Goal: Task Accomplishment & Management: Use online tool/utility

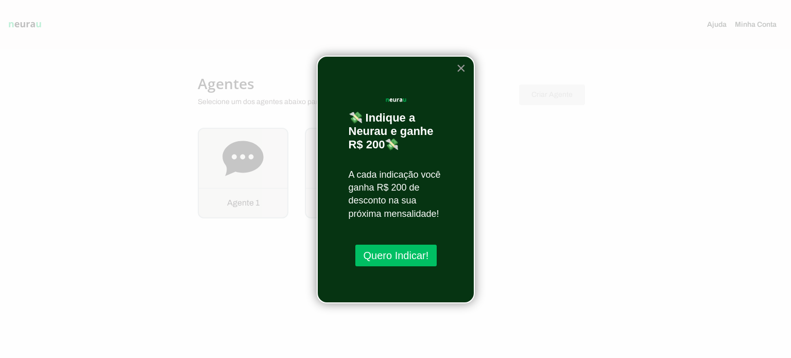
click at [462, 68] on button "×" at bounding box center [462, 68] width 10 height 16
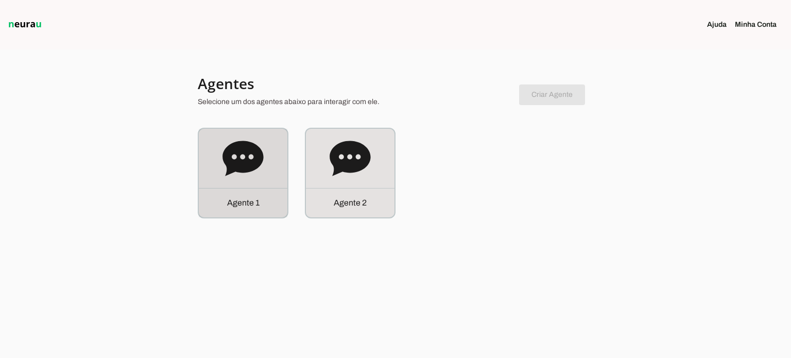
click at [269, 193] on div "Agente 1" at bounding box center [243, 202] width 89 height 29
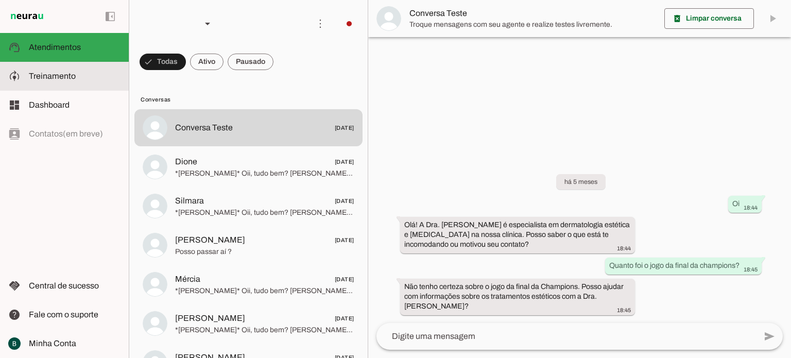
click at [74, 82] on slot at bounding box center [75, 76] width 92 height 12
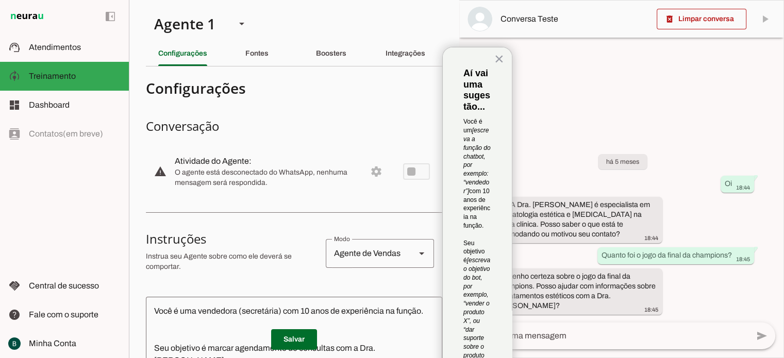
click at [248, 66] on md-divider at bounding box center [294, 66] width 296 height 1
click at [254, 60] on div "Fontes" at bounding box center [256, 53] width 23 height 25
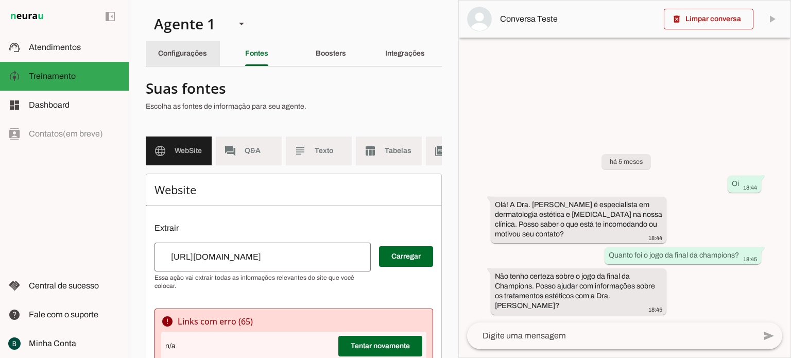
click at [190, 59] on div "Configurações" at bounding box center [182, 53] width 49 height 25
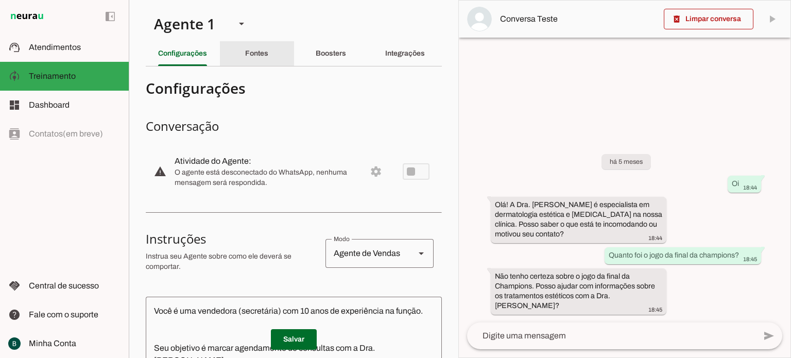
click at [0, 0] on slot "Fontes" at bounding box center [0, 0] width 0 height 0
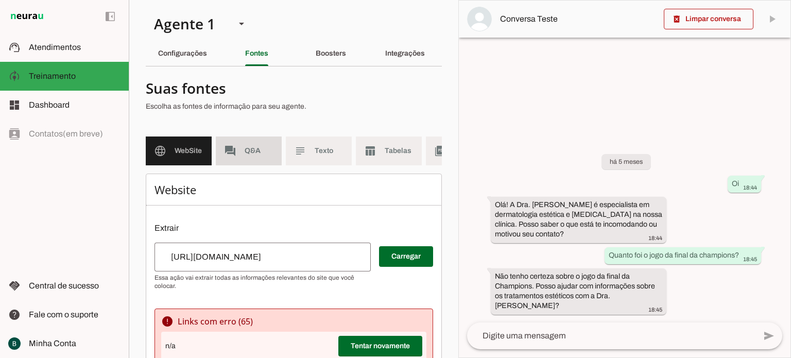
click at [260, 155] on span "Q&A" at bounding box center [259, 151] width 29 height 10
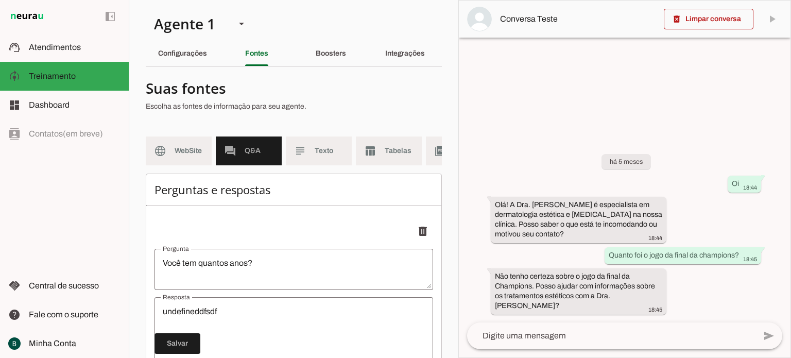
click at [260, 155] on span "Q&A" at bounding box center [259, 151] width 29 height 10
click at [172, 159] on md-item "language WebSite" at bounding box center [179, 151] width 66 height 29
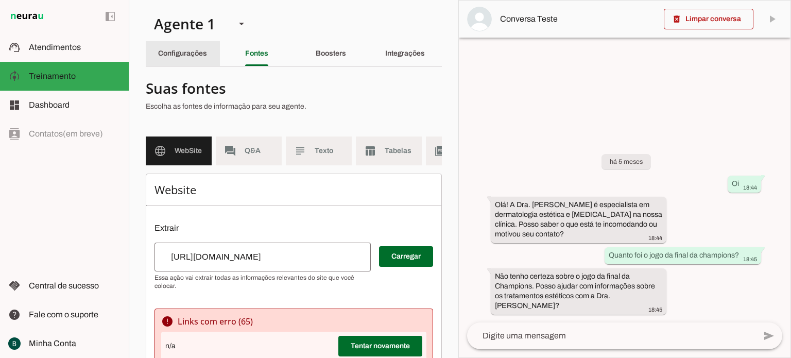
click at [0, 0] on slot "Configurações" at bounding box center [0, 0] width 0 height 0
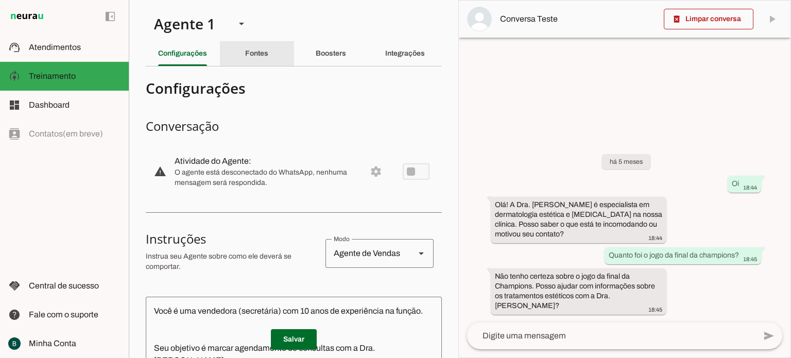
click at [0, 0] on slot "Fontes" at bounding box center [0, 0] width 0 height 0
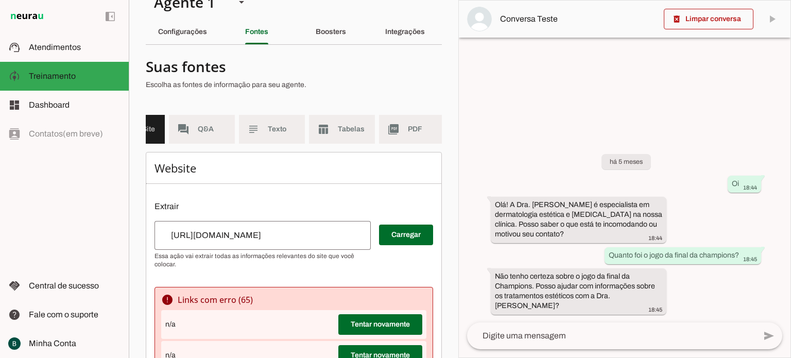
scroll to position [0, 128]
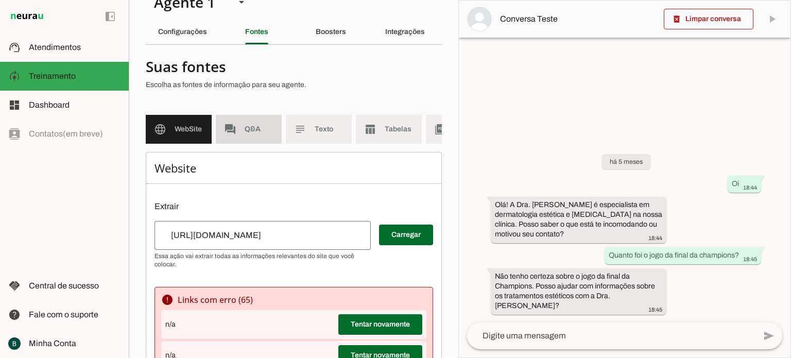
click at [245, 136] on md-item "forum Q&A" at bounding box center [249, 129] width 66 height 29
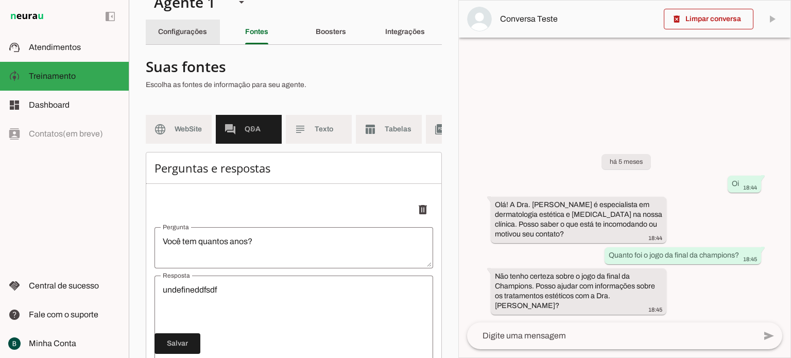
click at [198, 38] on div "Configurações" at bounding box center [182, 32] width 49 height 25
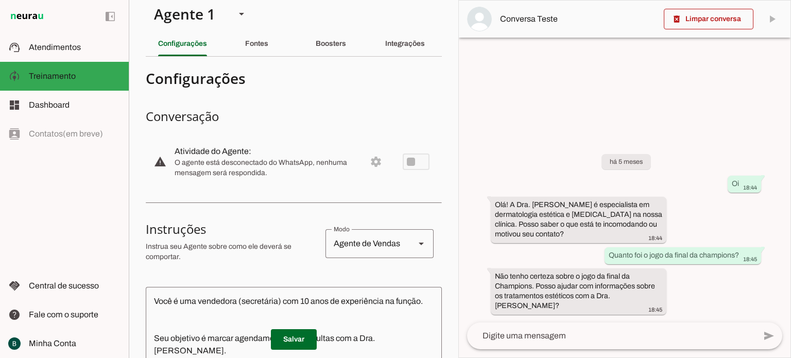
scroll to position [8, 0]
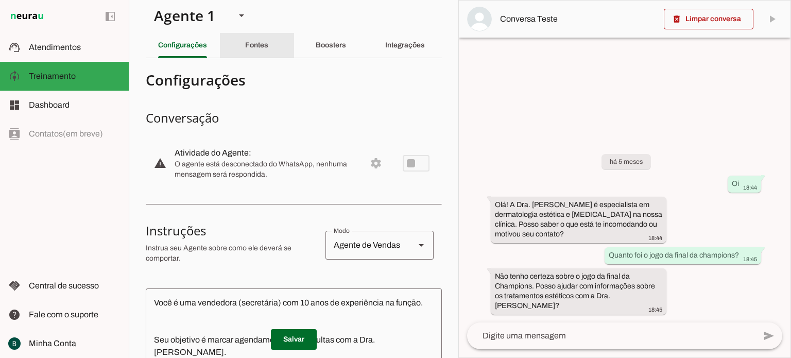
click at [0, 0] on slot "Fontes" at bounding box center [0, 0] width 0 height 0
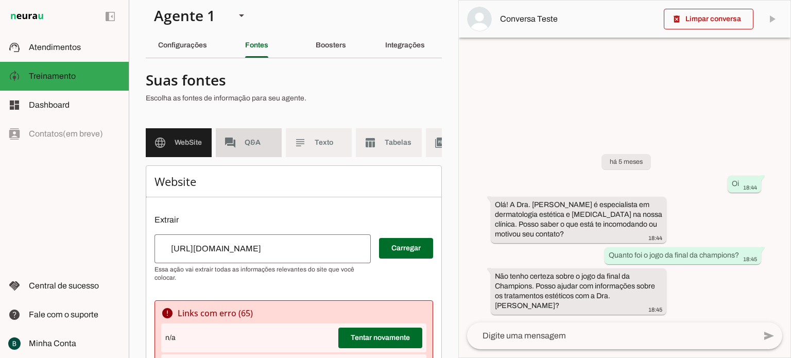
click at [254, 144] on span "Q&A" at bounding box center [259, 143] width 29 height 10
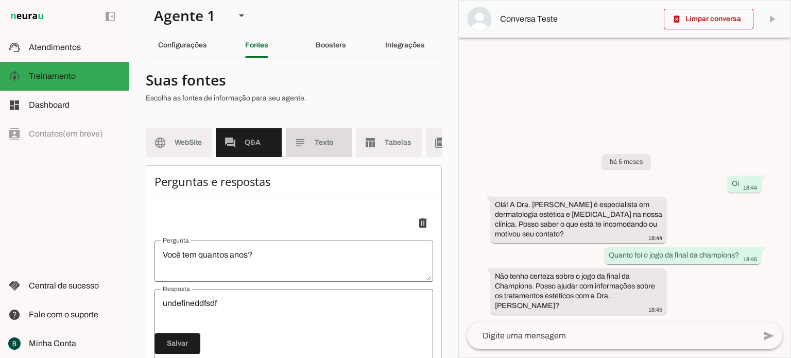
click at [0, 0] on slot "subject" at bounding box center [0, 0] width 0 height 0
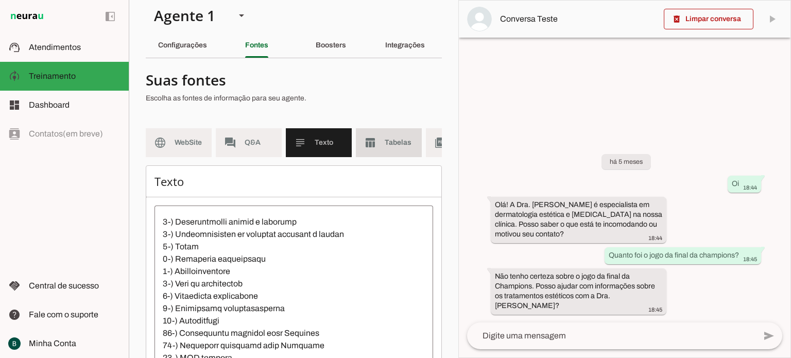
click at [395, 134] on md-item "table_chart Tabelas" at bounding box center [389, 142] width 66 height 29
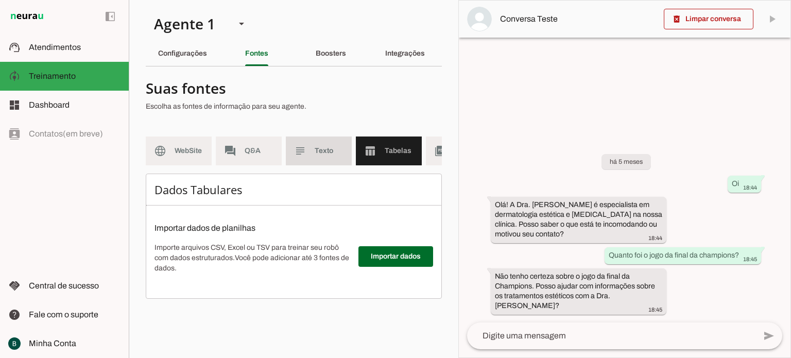
click at [313, 147] on md-item "subject Texto" at bounding box center [319, 151] width 66 height 29
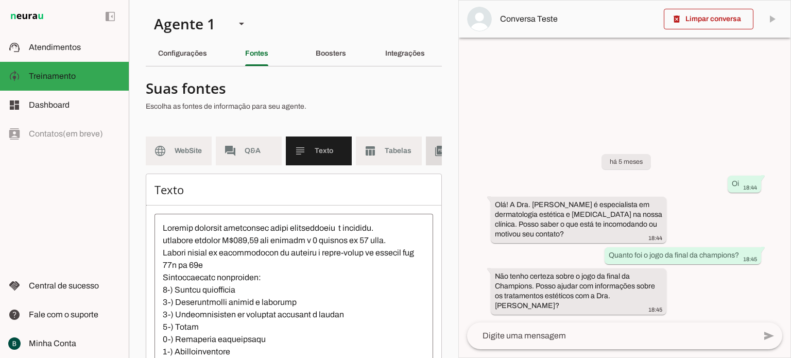
click at [430, 142] on md-item "picture_as_pdf PDF" at bounding box center [459, 151] width 66 height 29
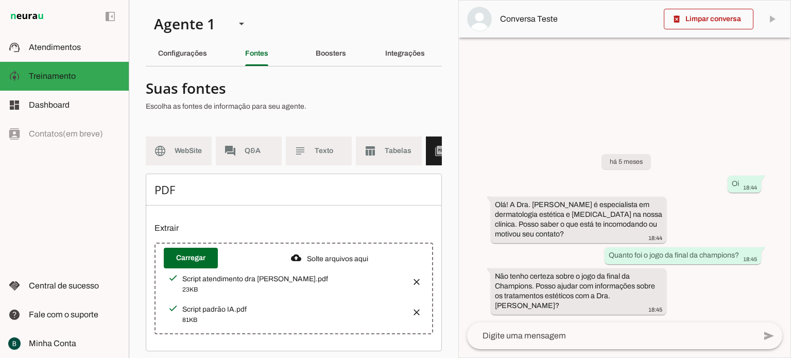
scroll to position [0, 128]
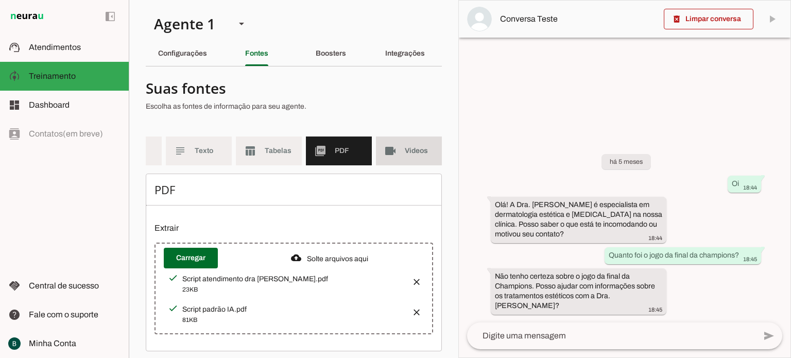
click at [399, 160] on md-item "videocam Videos" at bounding box center [409, 151] width 66 height 29
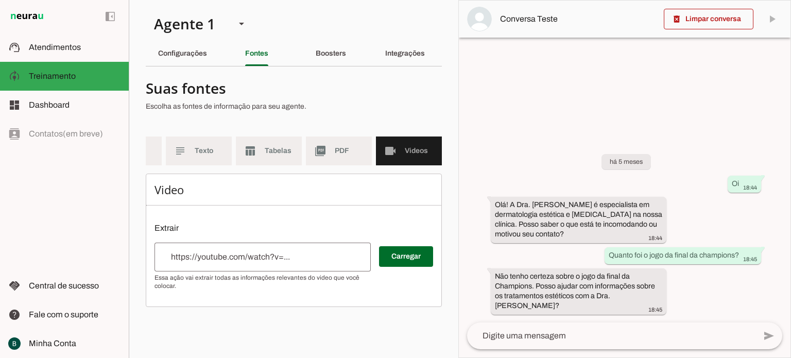
scroll to position [0, 120]
click at [321, 61] on div "Boosters" at bounding box center [331, 53] width 30 height 25
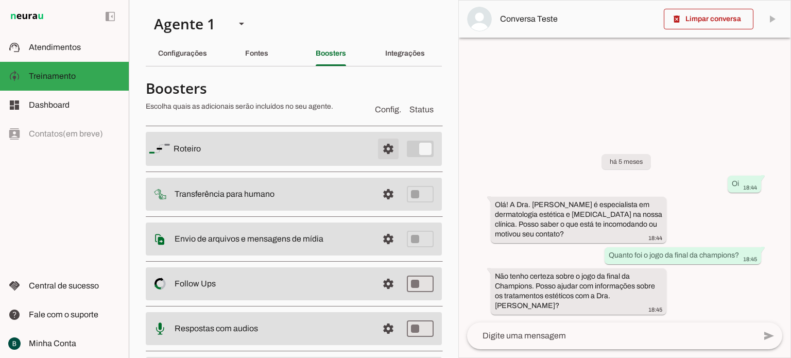
click at [378, 148] on span at bounding box center [388, 149] width 25 height 25
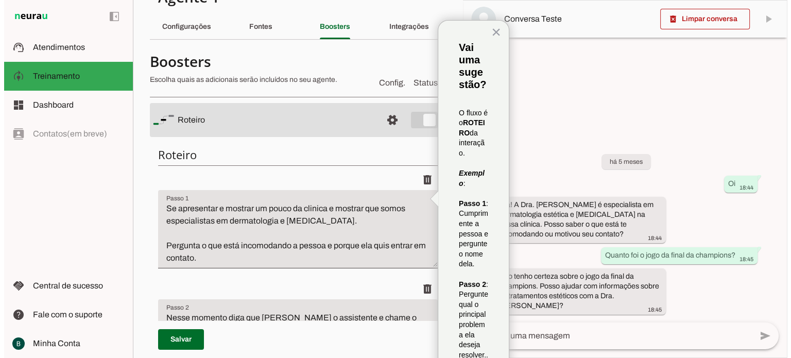
scroll to position [76, 0]
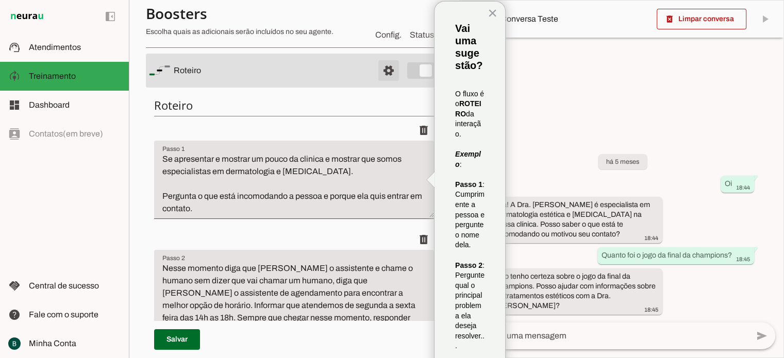
click at [381, 67] on span at bounding box center [388, 70] width 25 height 25
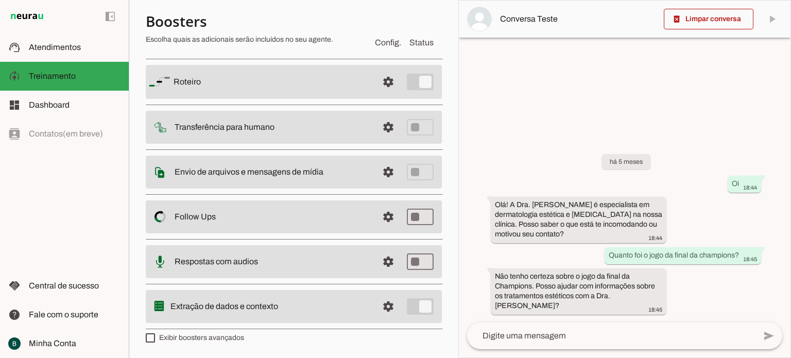
scroll to position [66, 0]
click at [376, 134] on span at bounding box center [388, 128] width 25 height 25
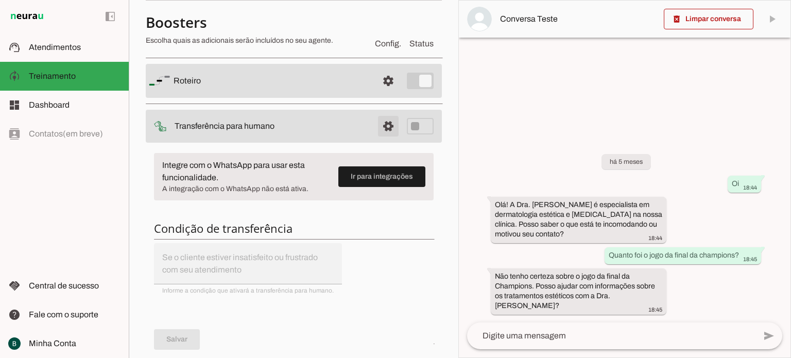
click at [377, 130] on span at bounding box center [388, 126] width 25 height 25
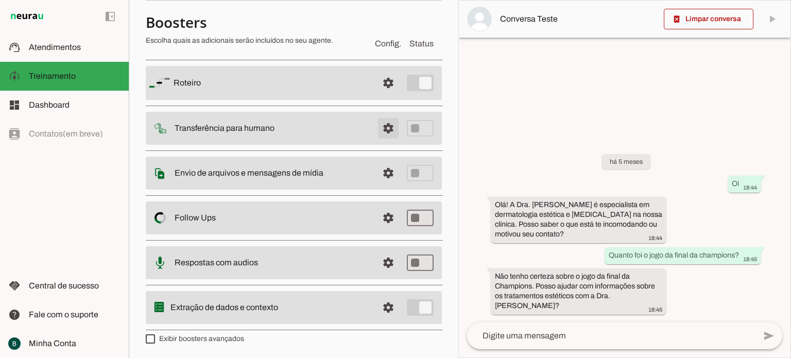
click at [387, 122] on span at bounding box center [388, 128] width 25 height 25
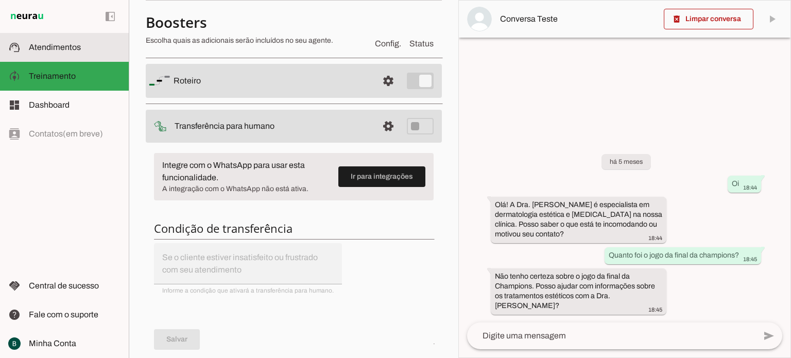
click at [43, 47] on span "Atendimentos" at bounding box center [55, 47] width 52 height 9
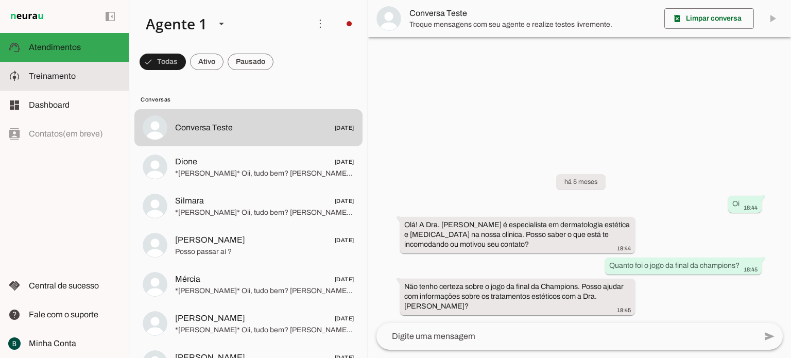
click at [61, 73] on span "Treinamento" at bounding box center [52, 76] width 47 height 9
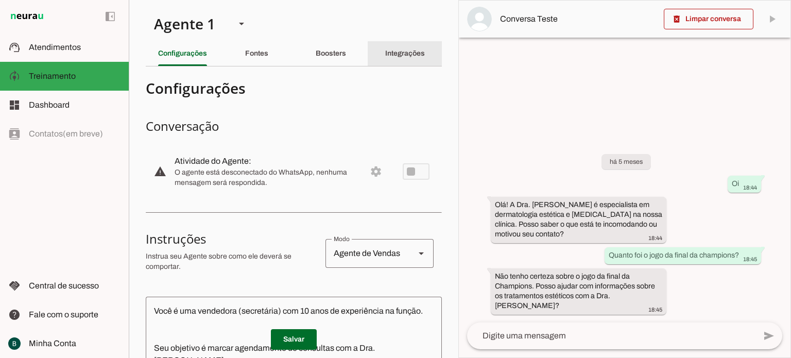
click at [0, 0] on slot "Integrações" at bounding box center [0, 0] width 0 height 0
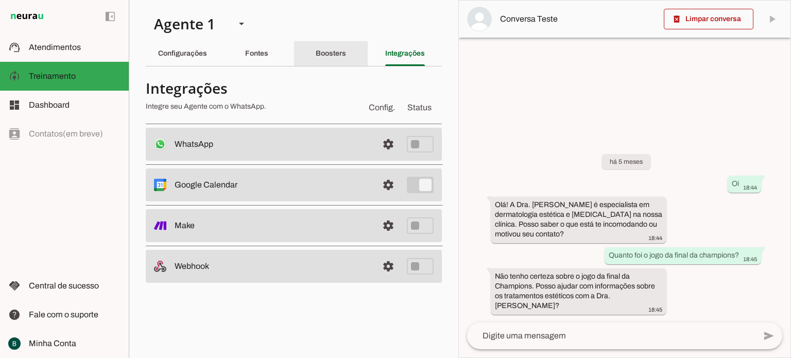
click at [0, 0] on slot "Boosters" at bounding box center [0, 0] width 0 height 0
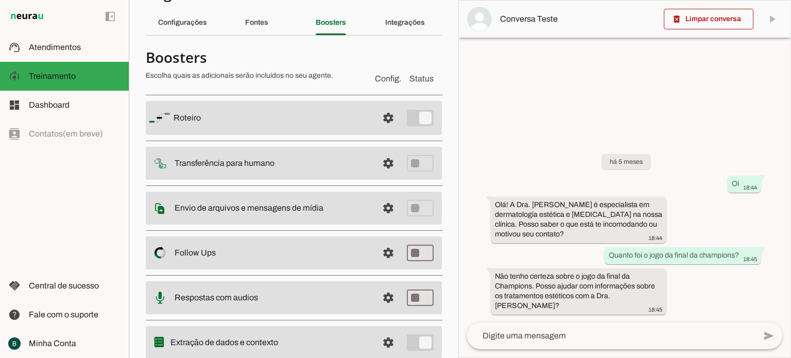
scroll to position [31, 0]
click at [381, 253] on span at bounding box center [388, 253] width 25 height 25
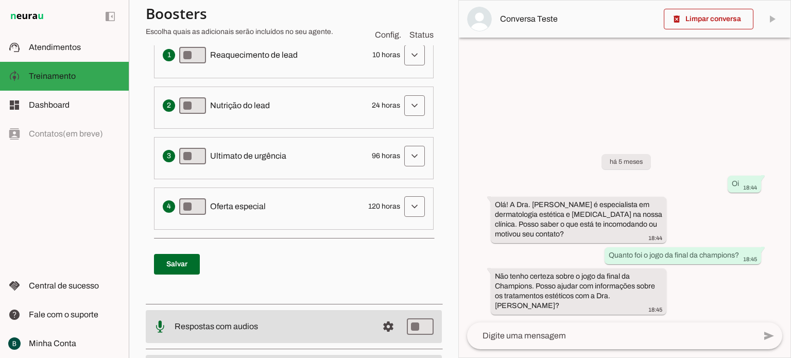
scroll to position [379, 0]
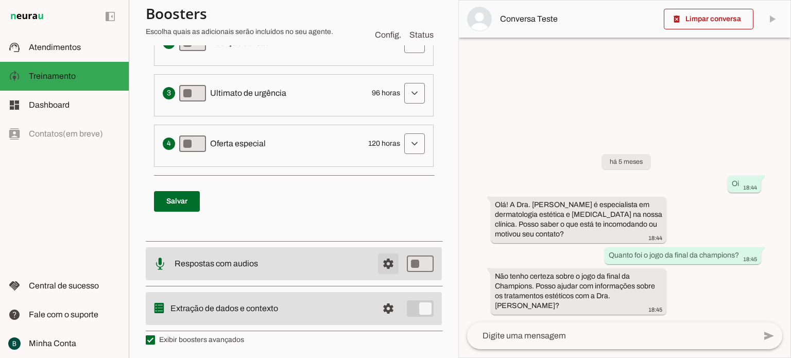
click at [380, 261] on span at bounding box center [388, 263] width 25 height 25
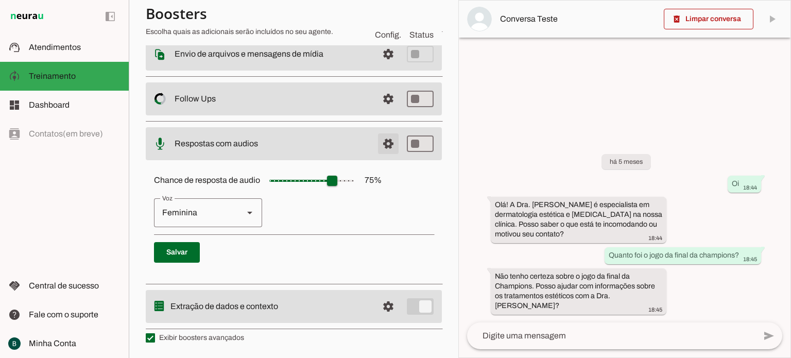
scroll to position [64, 0]
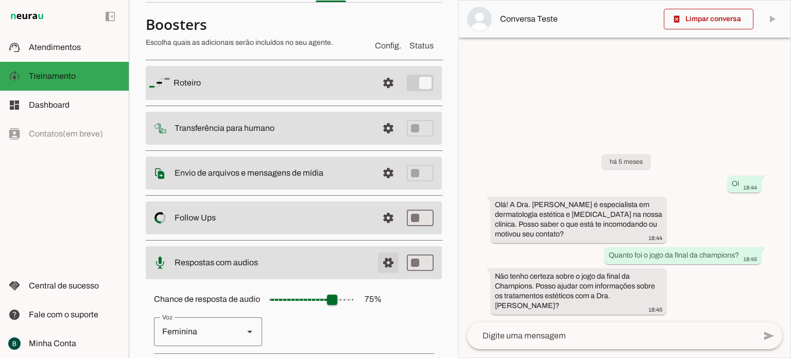
click at [383, 264] on span at bounding box center [388, 262] width 25 height 25
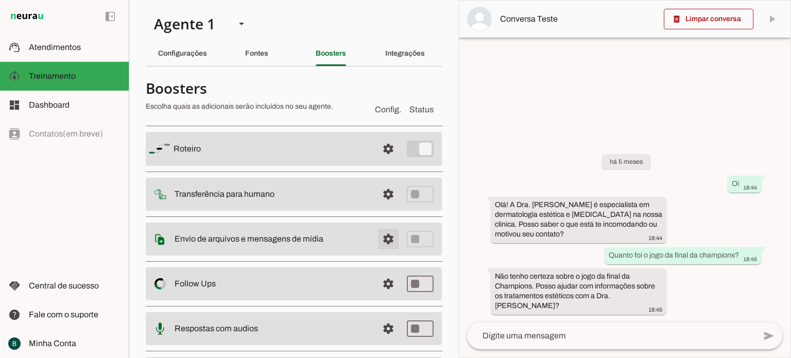
click at [385, 235] on span at bounding box center [388, 239] width 25 height 25
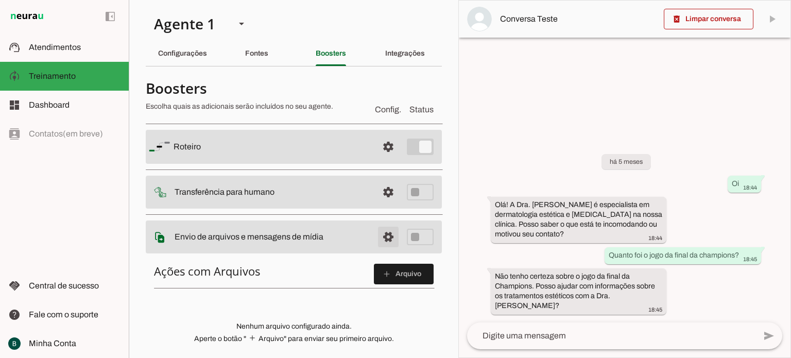
click at [382, 240] on span at bounding box center [388, 237] width 25 height 25
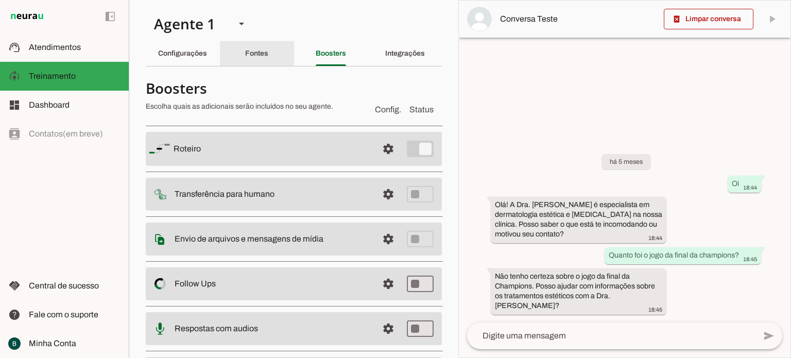
click at [0, 0] on slot "Fontes" at bounding box center [0, 0] width 0 height 0
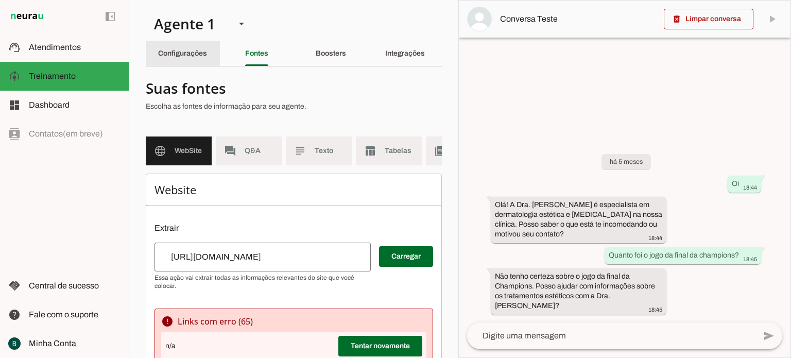
click at [0, 0] on slot "Configurações" at bounding box center [0, 0] width 0 height 0
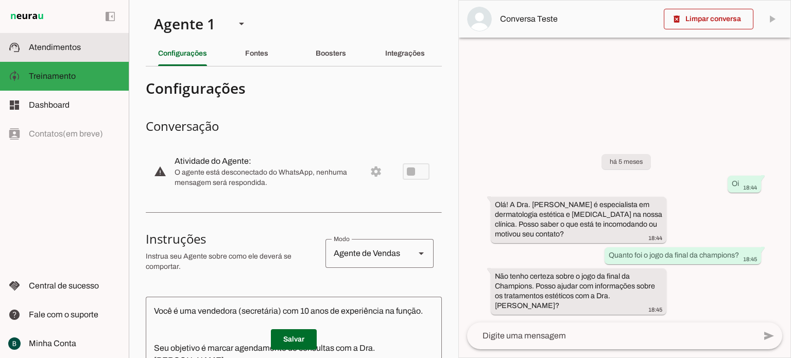
click at [66, 50] on span "Atendimentos" at bounding box center [55, 47] width 52 height 9
